Goal: Navigation & Orientation: Find specific page/section

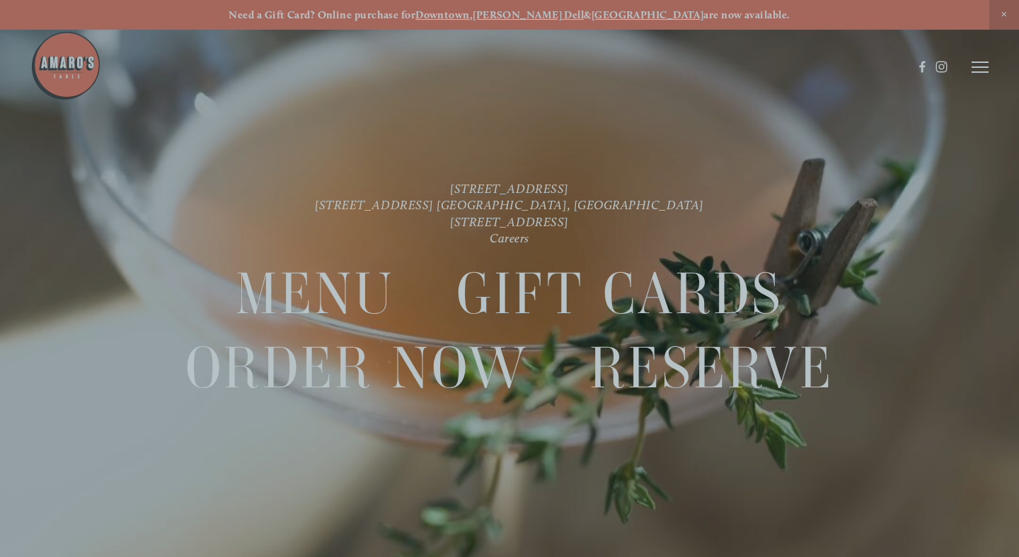
scroll to position [30, 0]
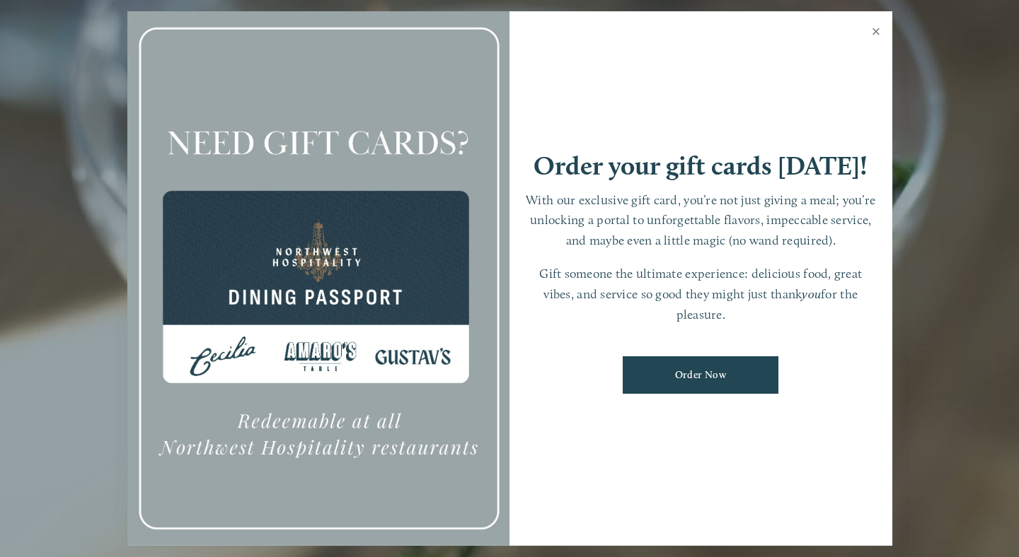
click at [876, 35] on link "Close" at bounding box center [876, 33] width 28 height 40
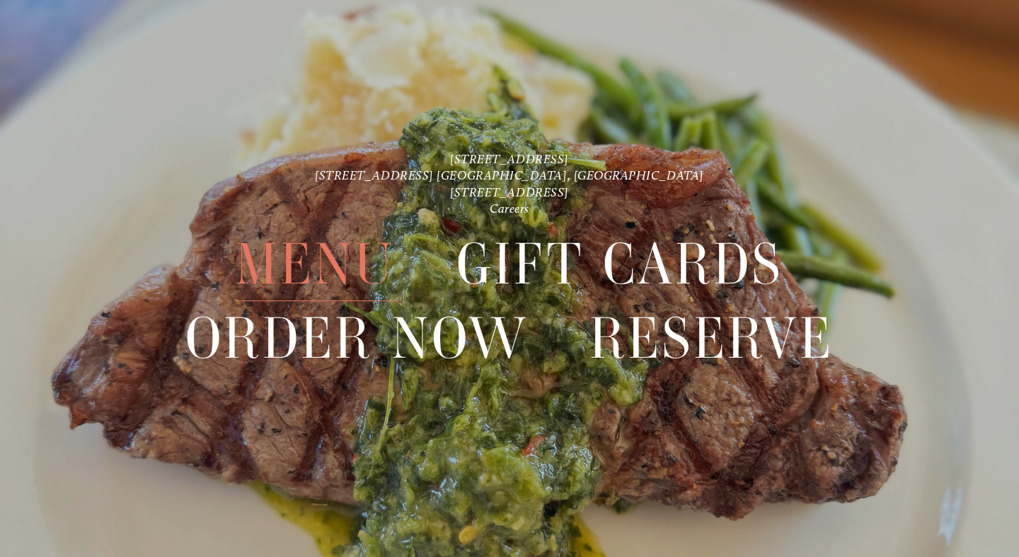
click at [290, 273] on span "Menu" at bounding box center [315, 265] width 159 height 74
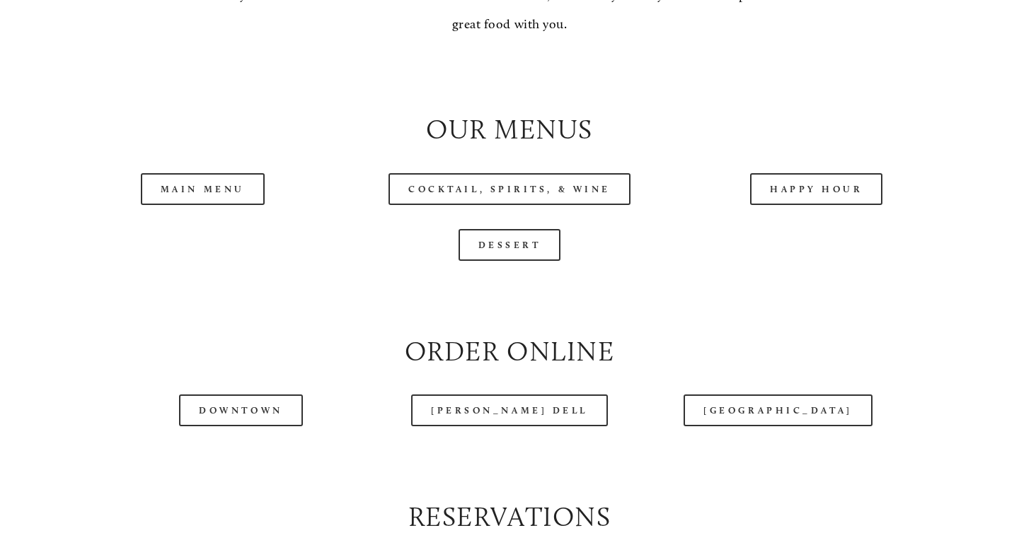
scroll to position [1373, 0]
click at [221, 184] on link "Main Menu" at bounding box center [203, 188] width 124 height 32
